Goal: Transaction & Acquisition: Purchase product/service

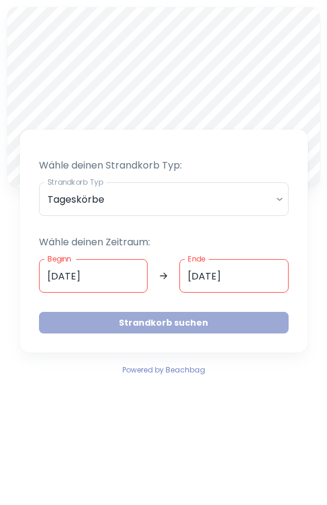
click at [164, 325] on button "Strandkorb suchen" at bounding box center [164, 323] width 250 height 22
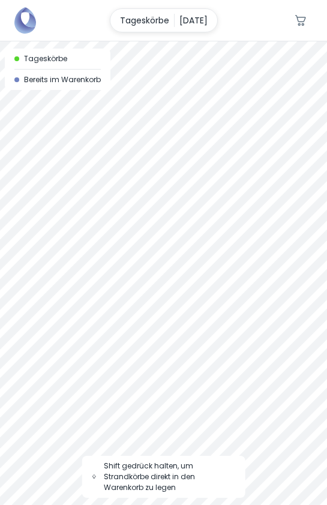
click at [248, 268] on div at bounding box center [163, 273] width 327 height 464
click at [124, 41] on div at bounding box center [163, 41] width 327 height 0
click at [128, 41] on div at bounding box center [163, 41] width 327 height 0
click at [129, 41] on div at bounding box center [163, 41] width 327 height 0
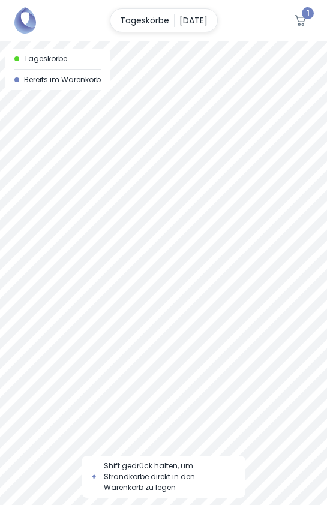
click at [130, 41] on div at bounding box center [163, 41] width 327 height 0
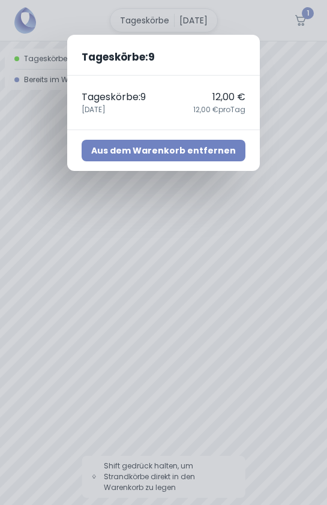
drag, startPoint x: 128, startPoint y: 202, endPoint x: 160, endPoint y: 151, distance: 59.6
click at [160, 151] on div "Tageskörbe : 9 Tageskörbe : 9 12,00 € [DATE],00 € pro Tag Aus dem Warenkorb ent…" at bounding box center [163, 252] width 327 height 505
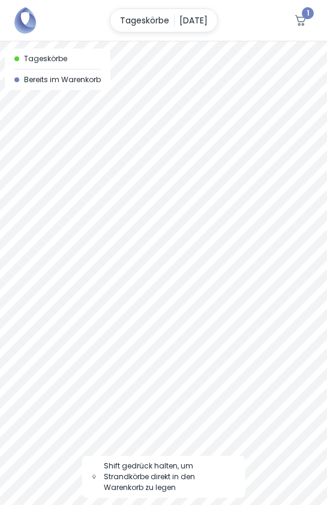
click at [124, 41] on div at bounding box center [163, 41] width 327 height 0
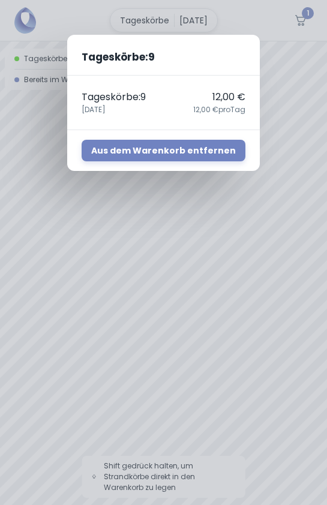
click at [146, 99] on p "Tageskörbe : 9" at bounding box center [114, 97] width 64 height 14
click at [210, 115] on div "Tageskörbe : 9 12,00 € [DATE],00 € pro Tag" at bounding box center [163, 103] width 193 height 54
click at [166, 122] on div "Tageskörbe : 9 12,00 € [DATE],00 € pro Tag" at bounding box center [163, 103] width 193 height 54
click at [128, 213] on div "Tageskörbe : 9 Tageskörbe : 9 12,00 € [DATE],00 € pro Tag Aus dem Warenkorb ent…" at bounding box center [163, 252] width 327 height 505
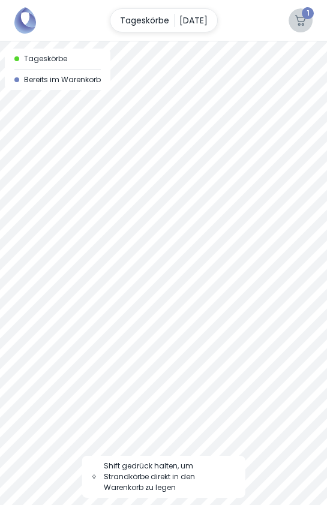
click at [308, 16] on span "1" at bounding box center [308, 13] width 12 height 12
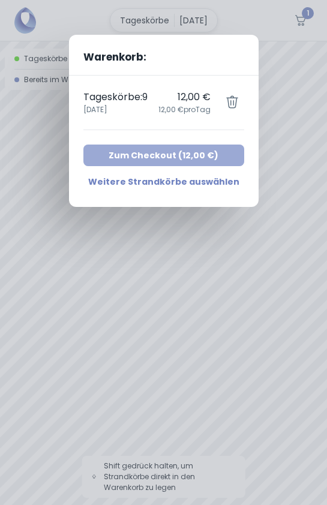
click at [163, 157] on button "Zum Checkout ( 12,00 € )" at bounding box center [163, 156] width 161 height 22
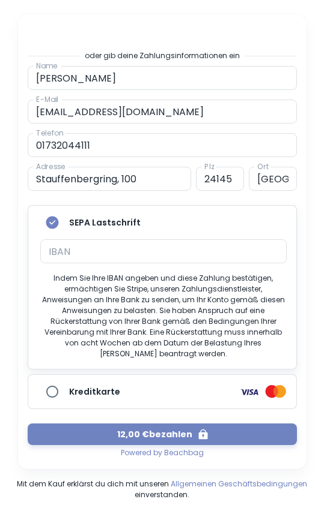
scroll to position [258, 0]
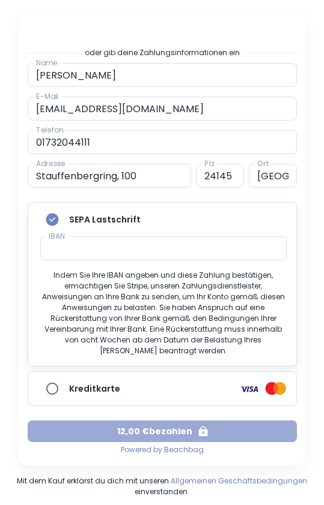
click at [161, 422] on button "12,00 € bezahlen" at bounding box center [162, 432] width 269 height 22
